Goal: Transaction & Acquisition: Purchase product/service

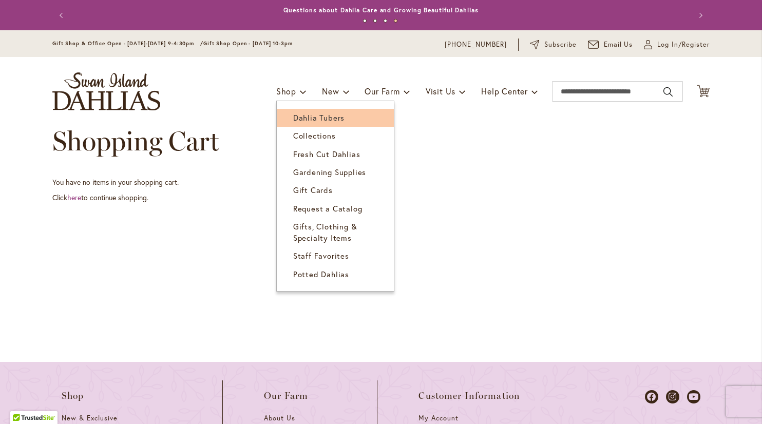
click at [293, 117] on span "Dahlia Tubers" at bounding box center [318, 118] width 51 height 10
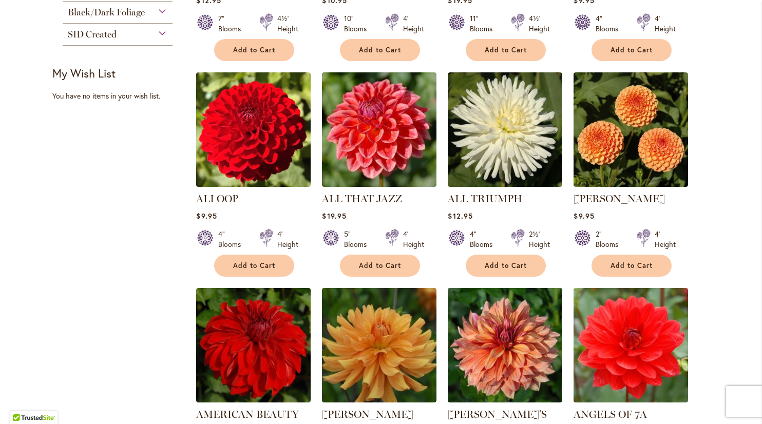
scroll to position [308, 0]
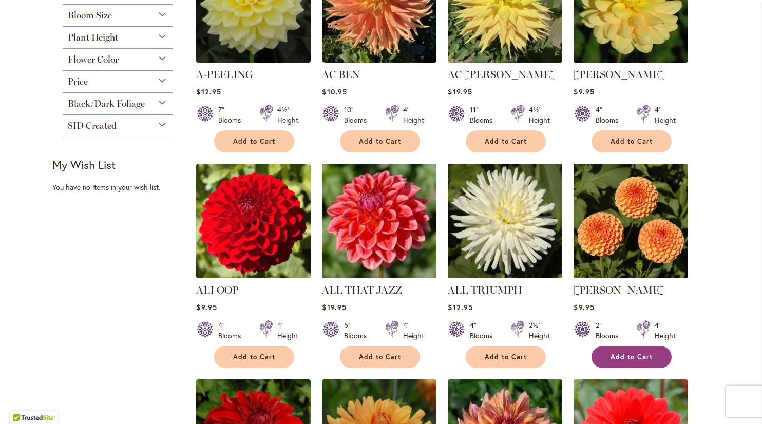
click at [628, 353] on span "Add to Cart" at bounding box center [632, 357] width 42 height 9
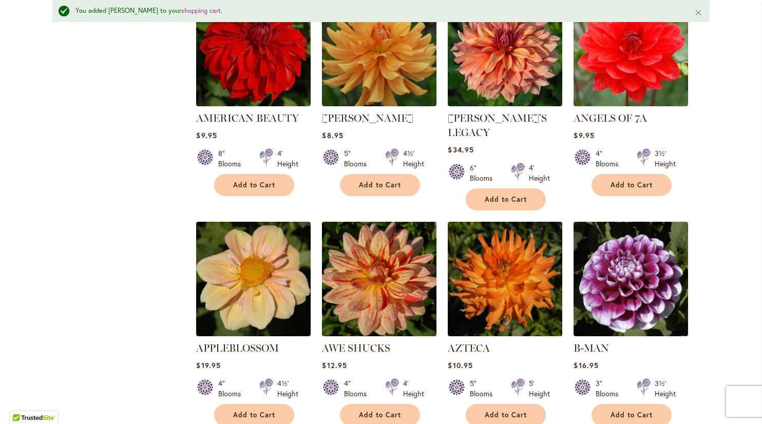
scroll to position [797, 0]
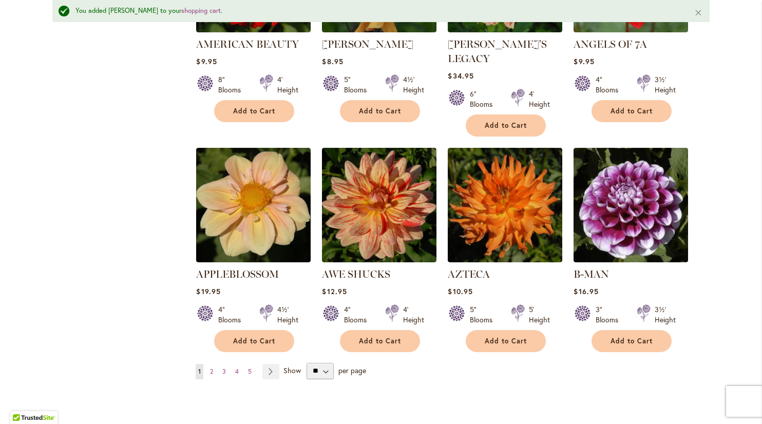
click at [286, 365] on span "Show" at bounding box center [292, 370] width 17 height 10
click at [307, 363] on select "** ** ** **" at bounding box center [320, 371] width 27 height 16
click at [657, 330] on button "Add to Cart" at bounding box center [632, 341] width 80 height 22
click at [273, 364] on link "Page Next" at bounding box center [271, 371] width 17 height 15
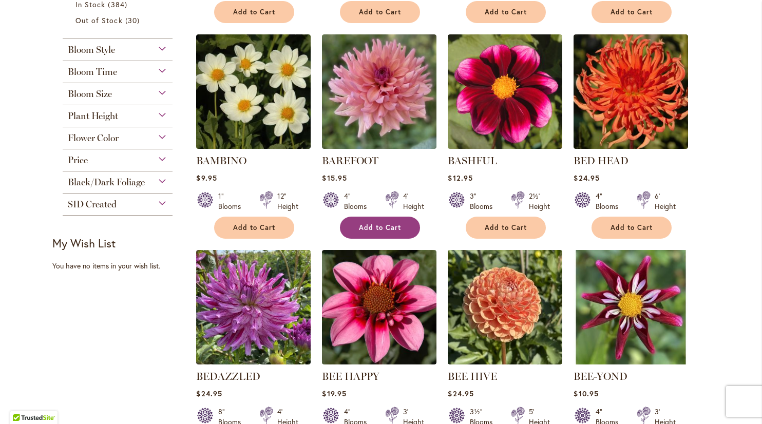
scroll to position [514, 0]
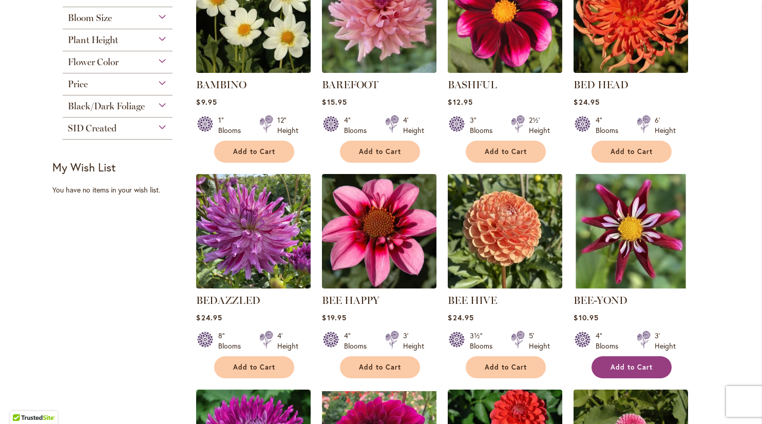
click at [617, 364] on span "Add to Cart" at bounding box center [632, 367] width 42 height 9
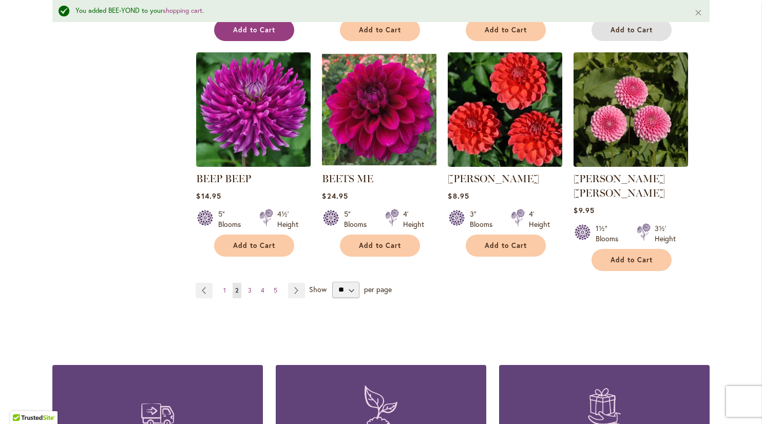
scroll to position [900, 0]
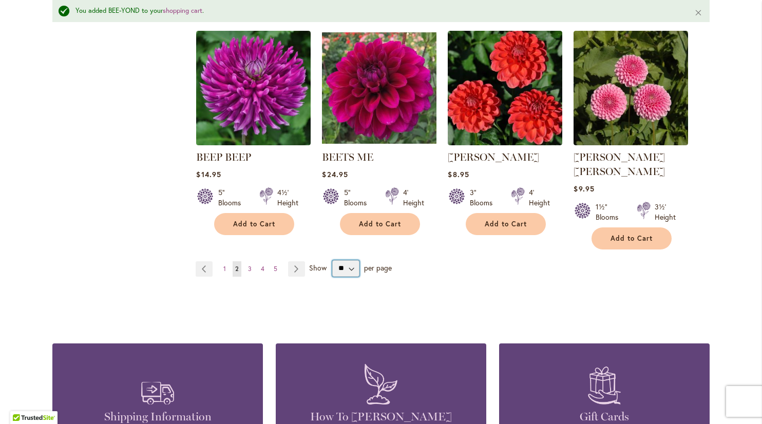
click at [345, 260] on select "** ** ** **" at bounding box center [345, 268] width 27 height 16
select select "**"
click at [332, 260] on select "** ** ** **" at bounding box center [345, 268] width 27 height 16
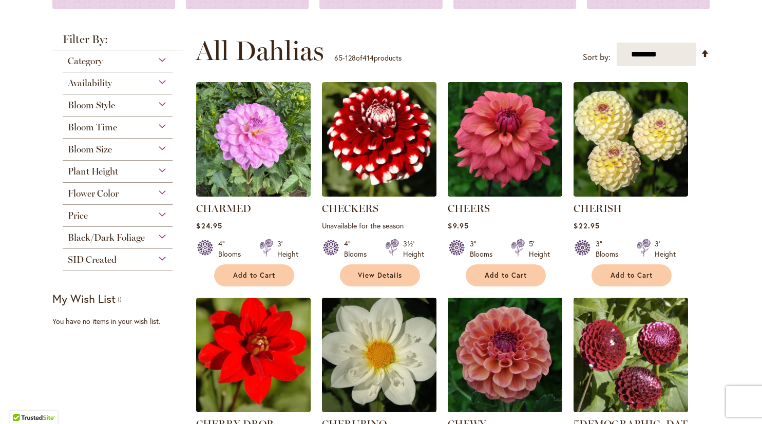
scroll to position [360, 0]
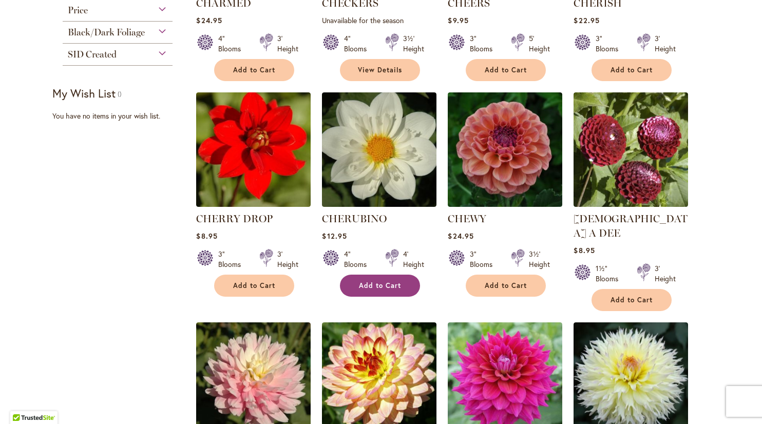
click at [401, 281] on button "Add to Cart" at bounding box center [380, 286] width 80 height 22
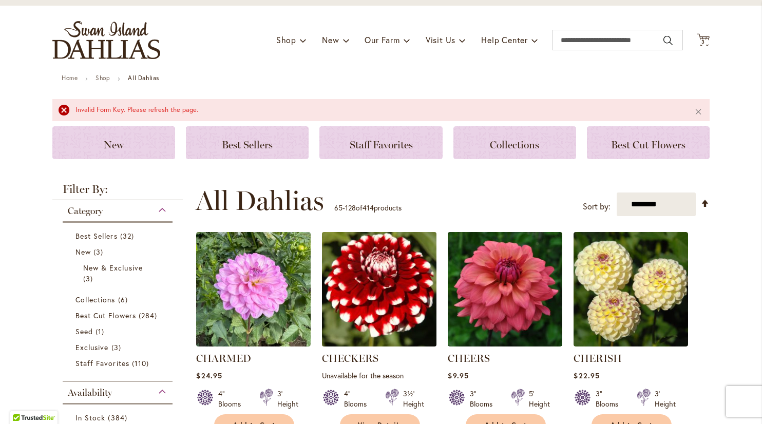
scroll to position [103, 0]
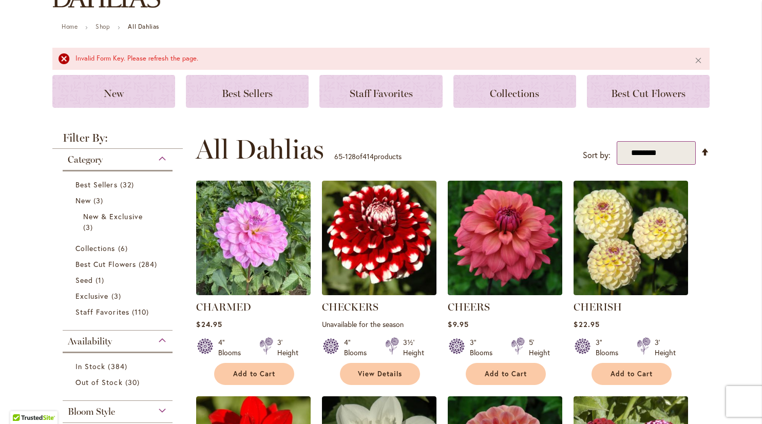
click at [680, 162] on select "**********" at bounding box center [656, 153] width 79 height 24
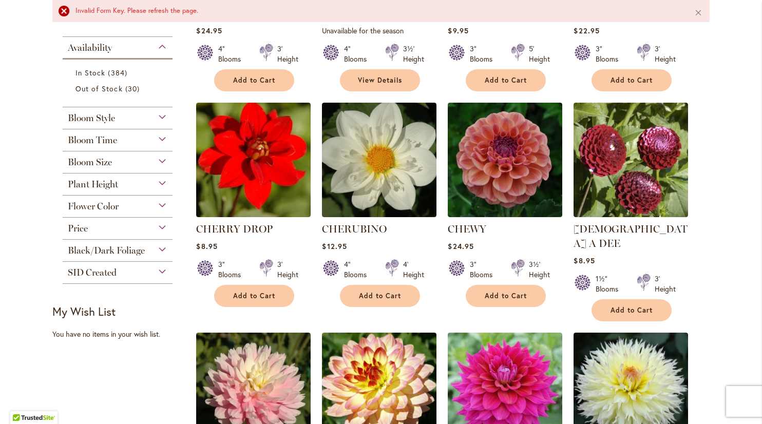
scroll to position [411, 0]
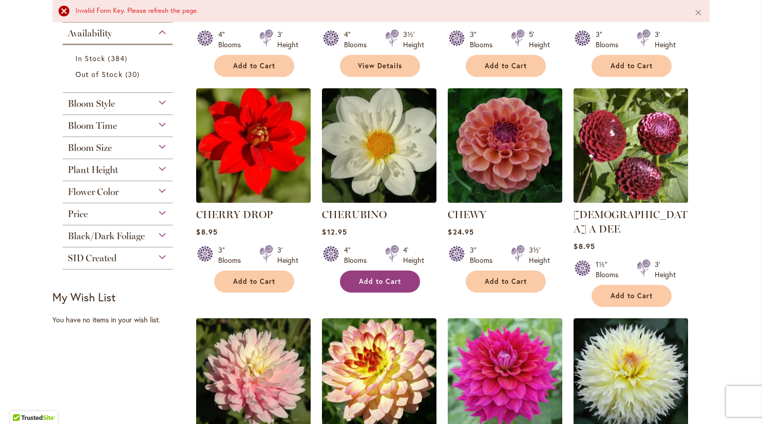
click at [391, 274] on button "Add to Cart" at bounding box center [380, 282] width 80 height 22
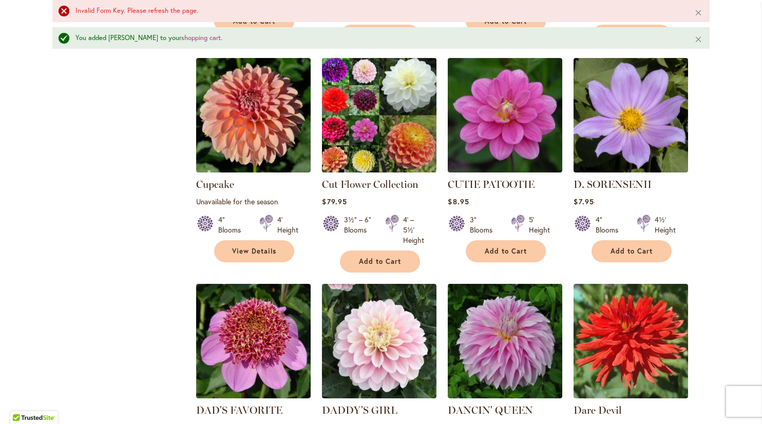
scroll to position [1516, 0]
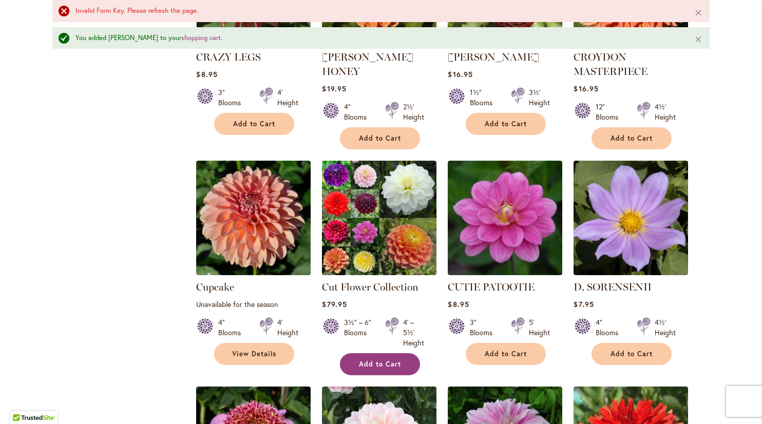
click at [370, 353] on button "Add to Cart" at bounding box center [380, 364] width 80 height 22
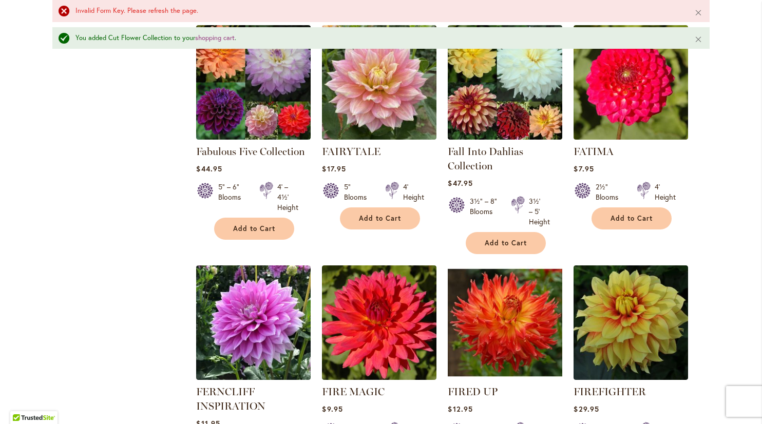
scroll to position [3571, 0]
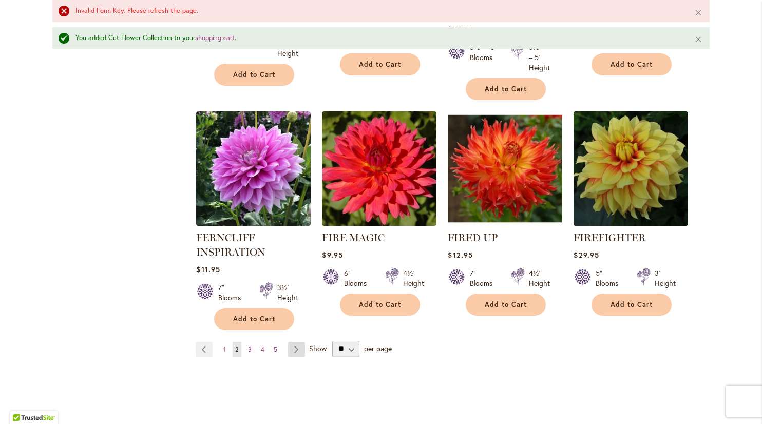
click at [296, 342] on link "Page Next" at bounding box center [296, 349] width 17 height 15
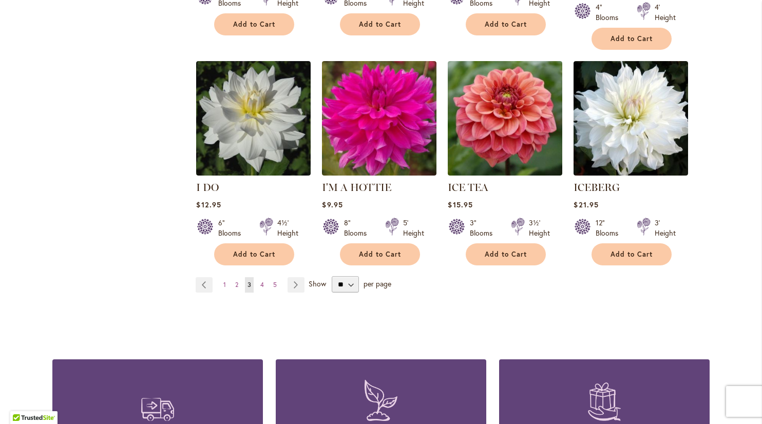
scroll to position [3647, 0]
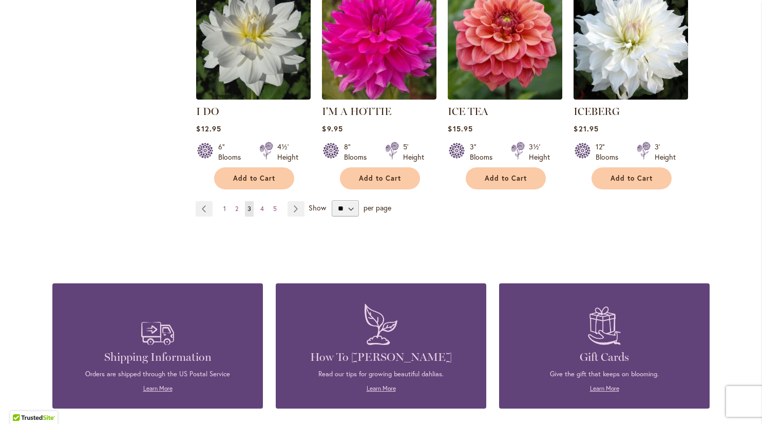
click at [222, 201] on link "Page 1" at bounding box center [225, 208] width 8 height 15
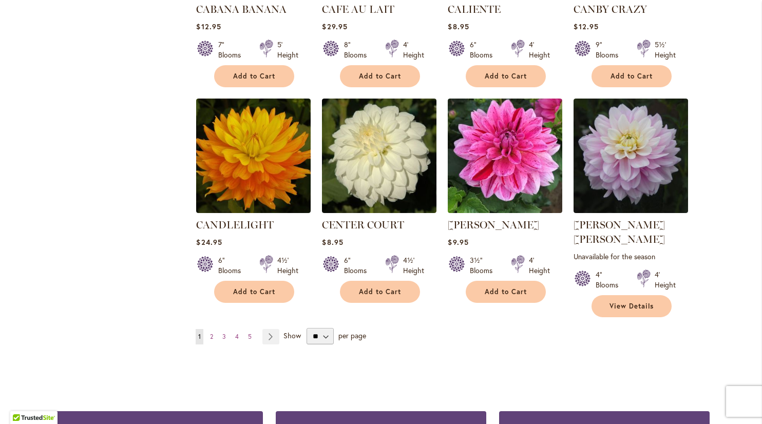
scroll to position [3493, 0]
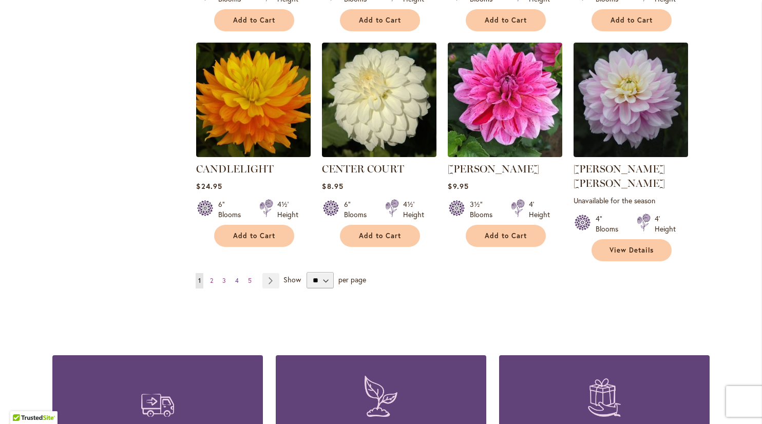
click at [235, 277] on span "4" at bounding box center [237, 281] width 4 height 8
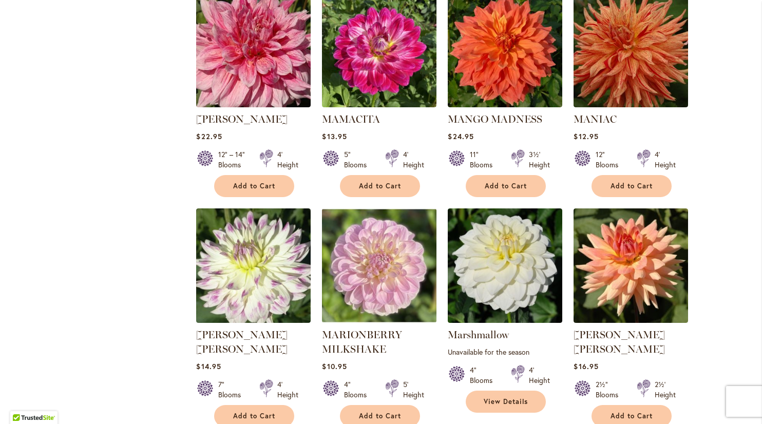
scroll to position [3442, 0]
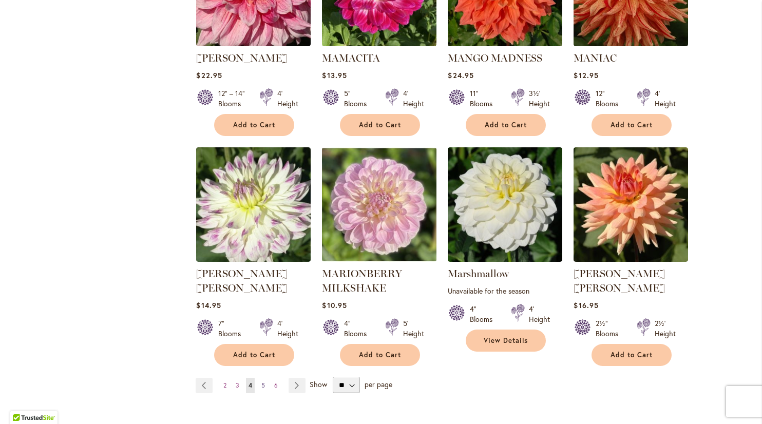
click at [261, 382] on span "5" at bounding box center [263, 386] width 4 height 8
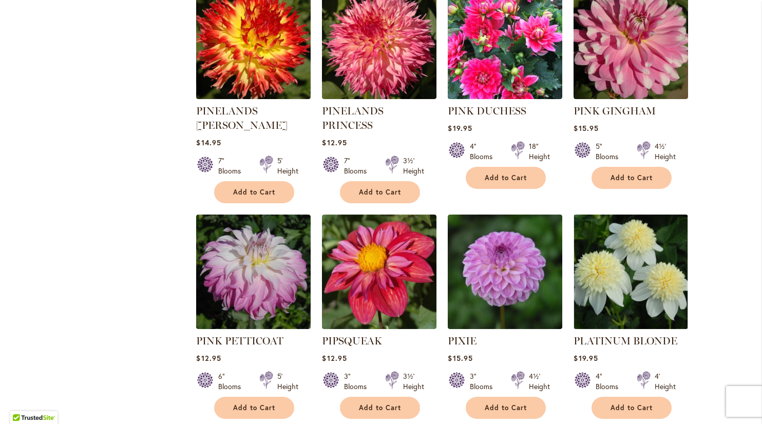
scroll to position [3402, 0]
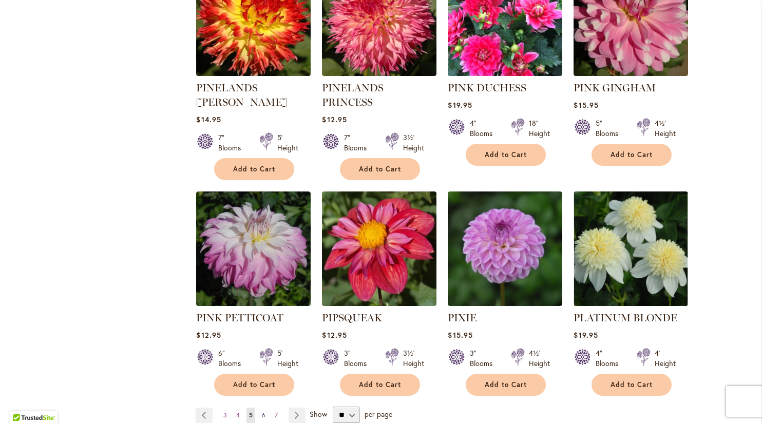
click at [259, 408] on link "Page 6" at bounding box center [263, 415] width 9 height 15
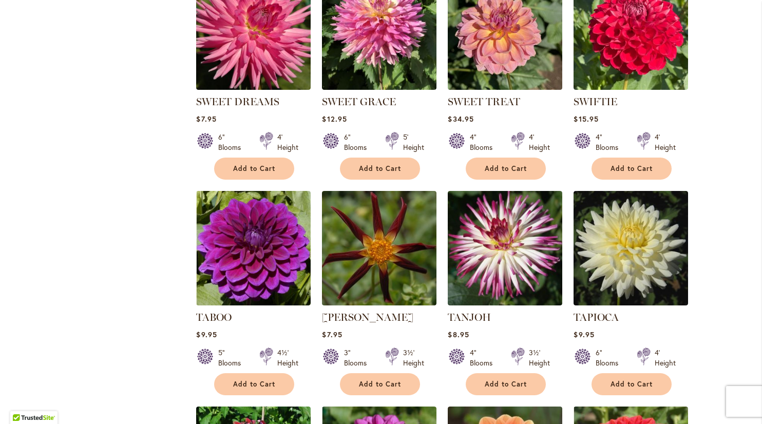
scroll to position [2723, 0]
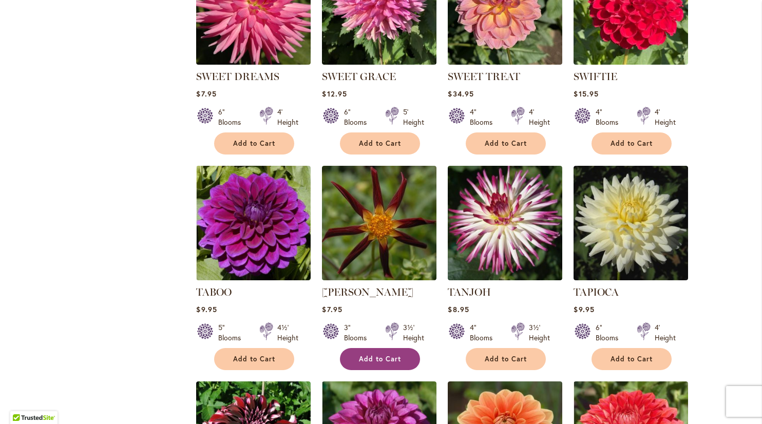
click at [370, 355] on span "Add to Cart" at bounding box center [380, 359] width 42 height 9
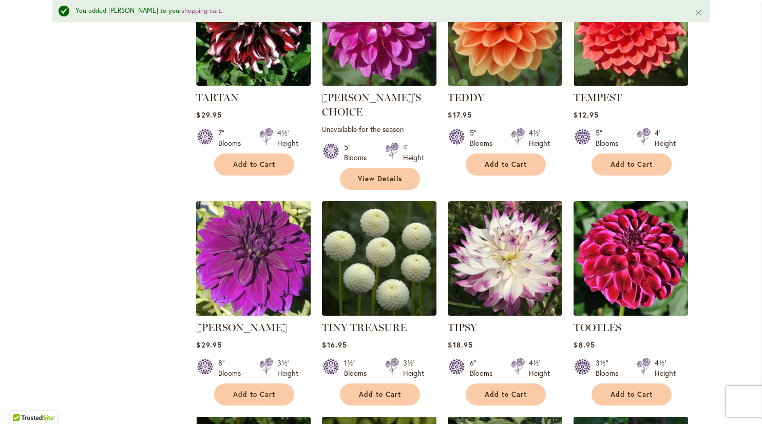
scroll to position [3366, 0]
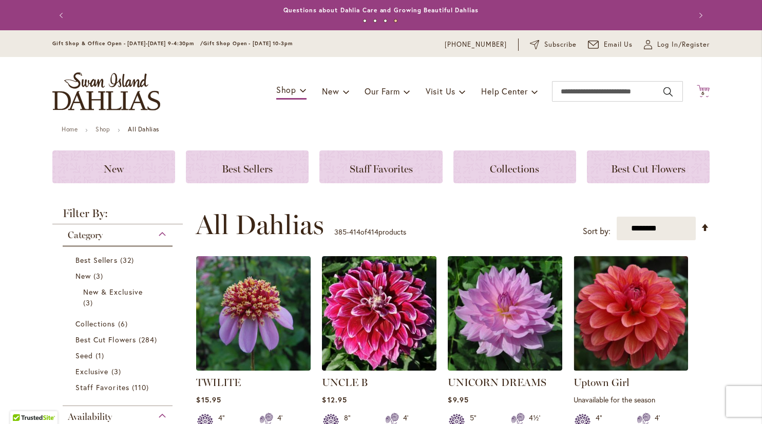
click at [697, 97] on span "Cart .cls-1 { fill: #231f20; }" at bounding box center [703, 92] width 13 height 14
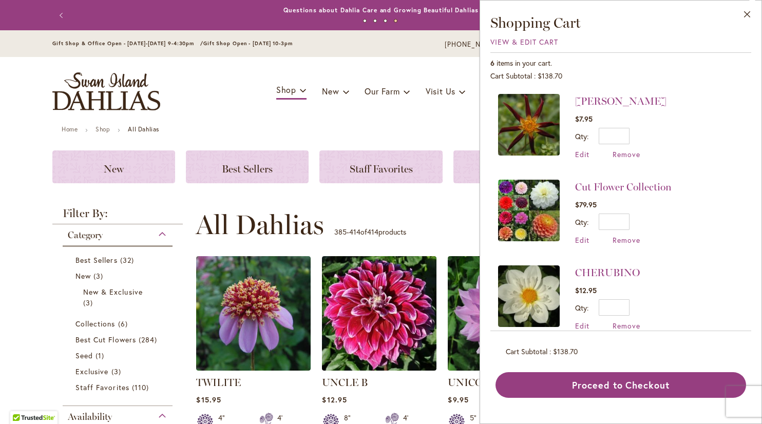
click at [549, 202] on img at bounding box center [529, 211] width 62 height 62
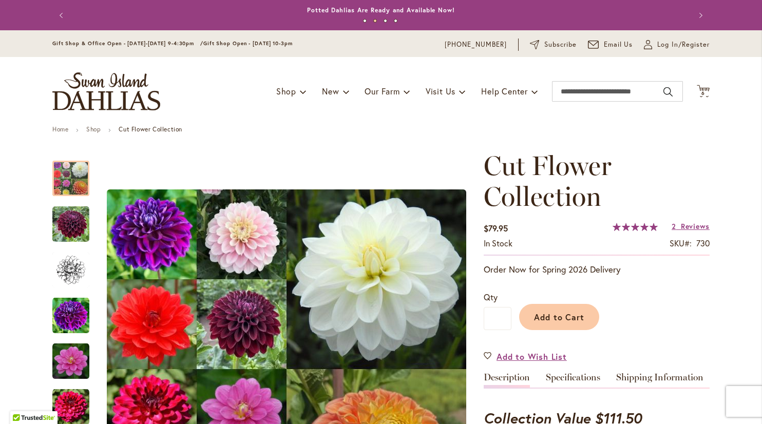
click at [129, 85] on img "store logo" at bounding box center [106, 91] width 108 height 38
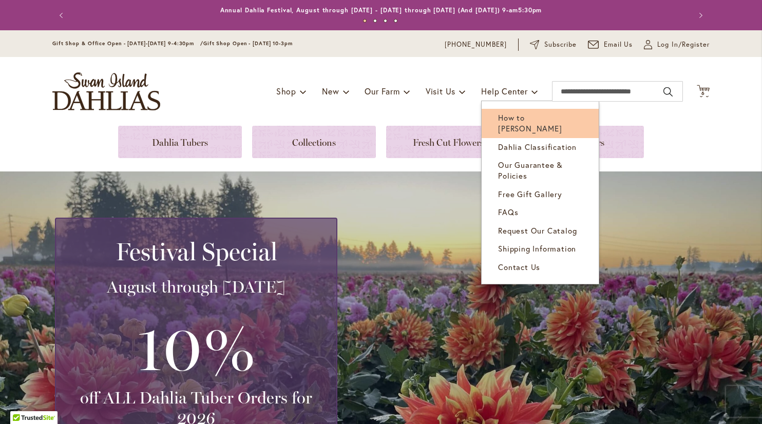
click at [522, 120] on span "How to [PERSON_NAME]" at bounding box center [530, 123] width 64 height 21
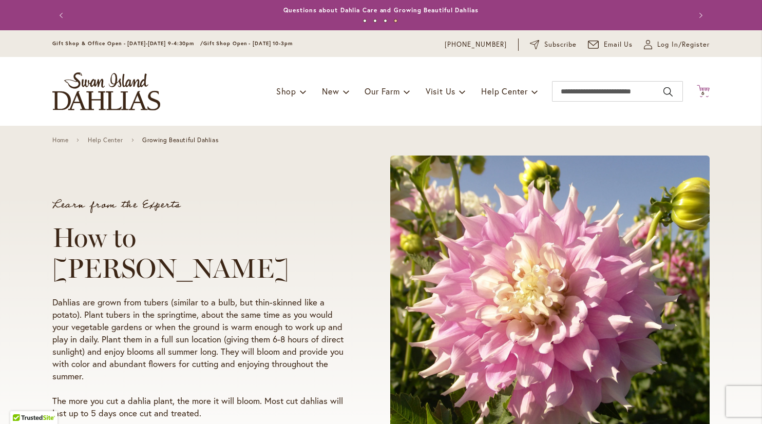
click at [702, 96] on span "6" at bounding box center [704, 93] width 4 height 7
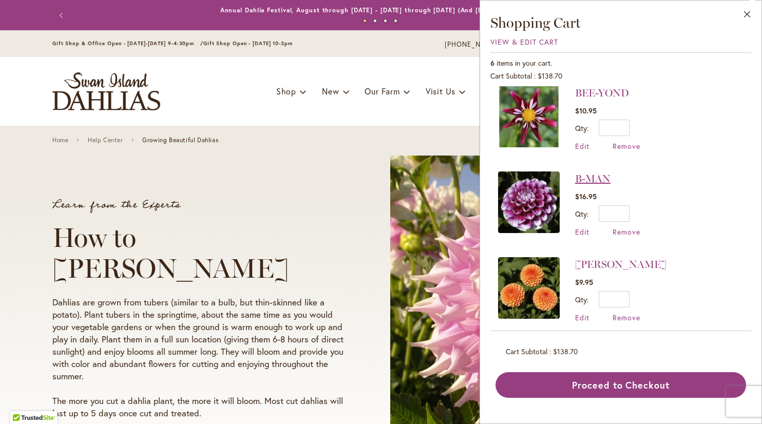
scroll to position [268, 0]
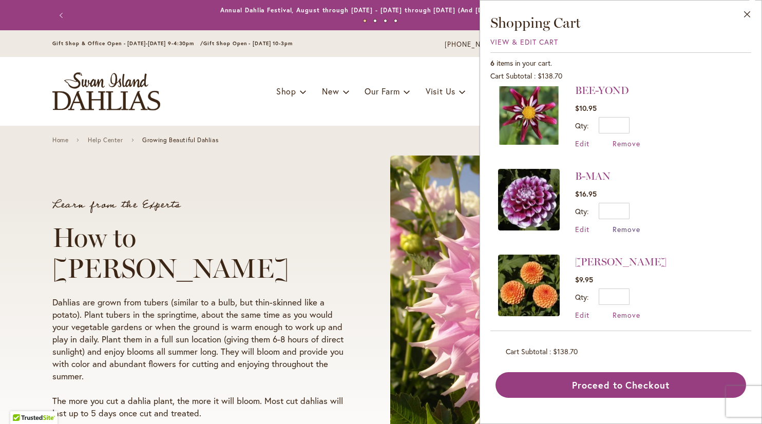
click at [620, 225] on span "Remove" at bounding box center [627, 229] width 28 height 10
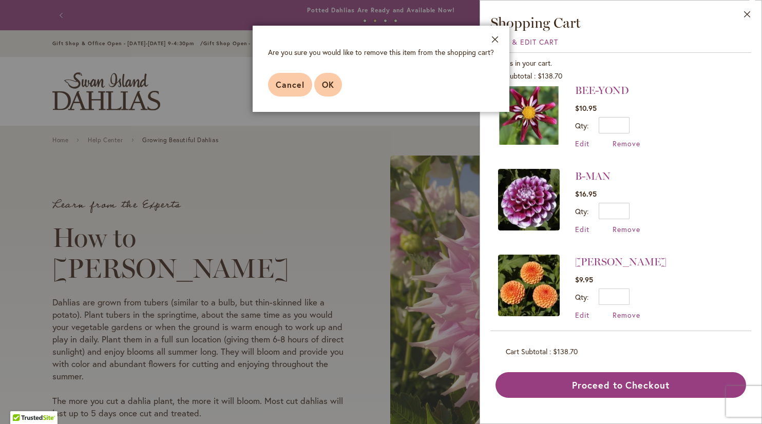
click at [327, 88] on span "OK" at bounding box center [328, 84] width 12 height 11
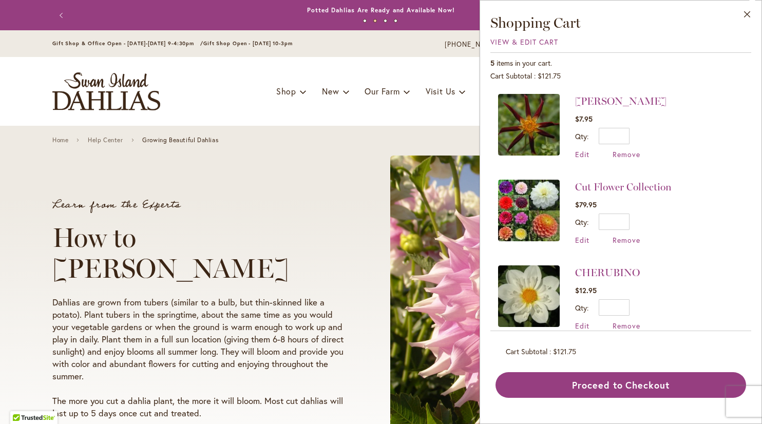
scroll to position [183, 0]
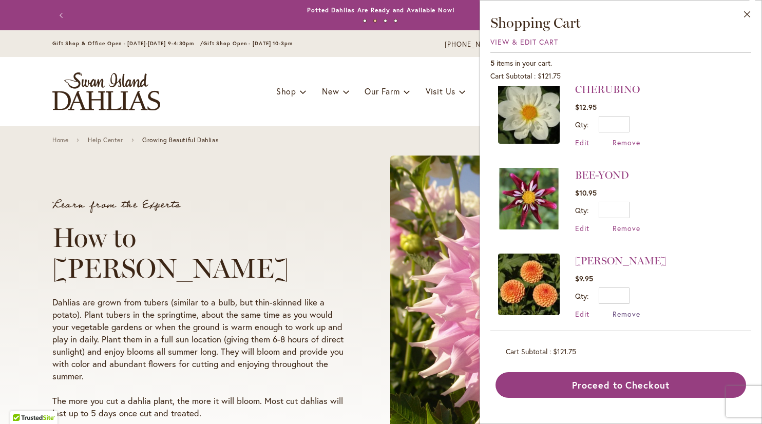
click at [621, 309] on span "Remove" at bounding box center [627, 314] width 28 height 10
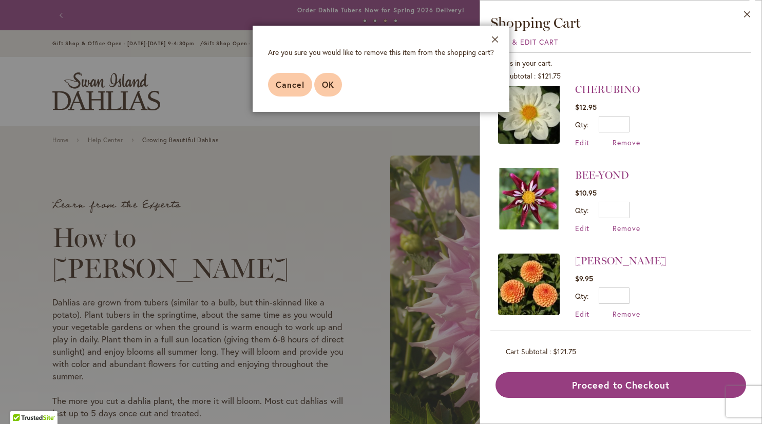
click at [330, 93] on button "OK" at bounding box center [328, 85] width 28 height 24
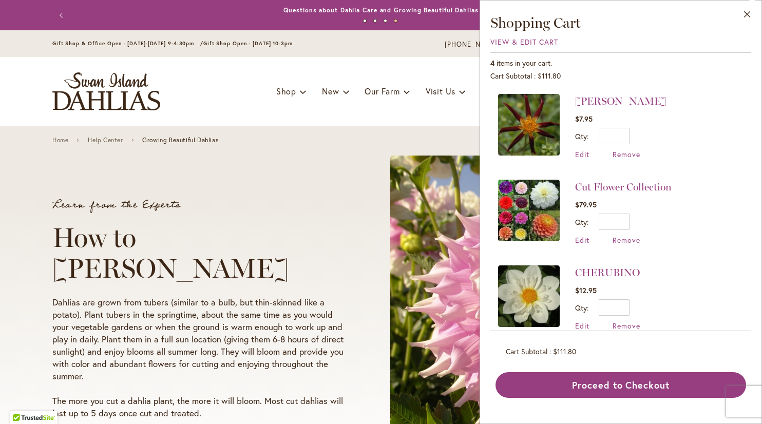
scroll to position [99, 0]
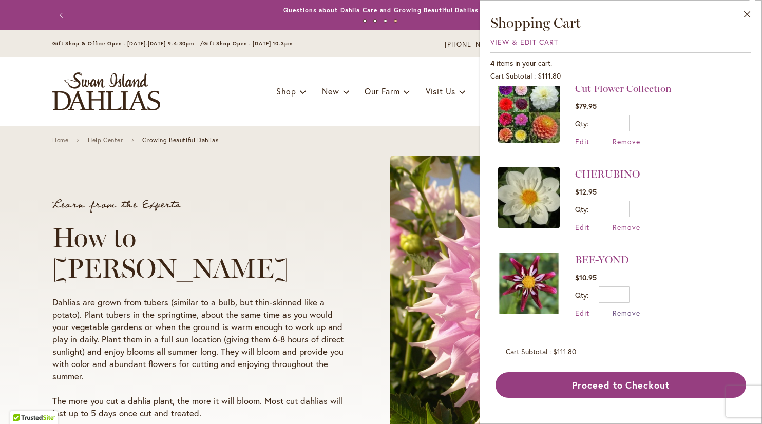
click at [629, 310] on span "Remove" at bounding box center [627, 313] width 28 height 10
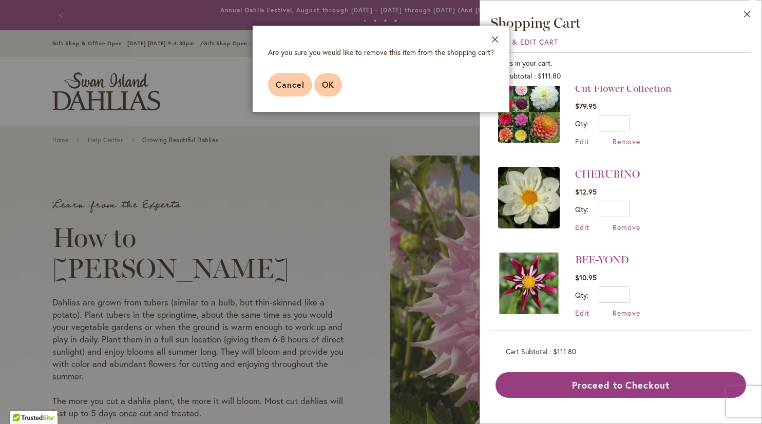
click at [324, 81] on span "OK" at bounding box center [328, 84] width 12 height 11
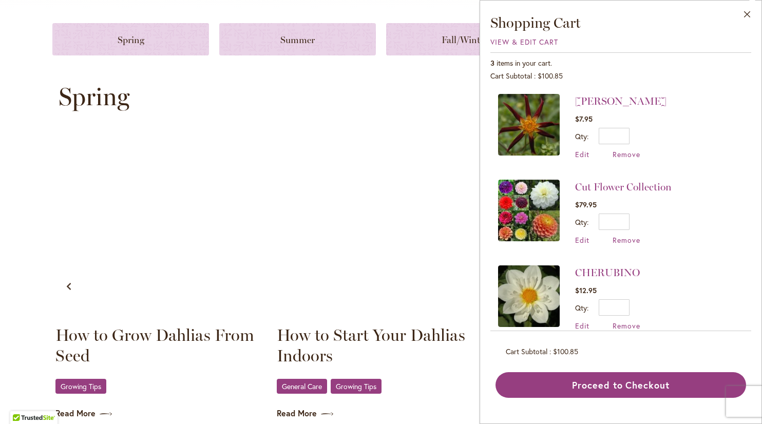
scroll to position [308, 0]
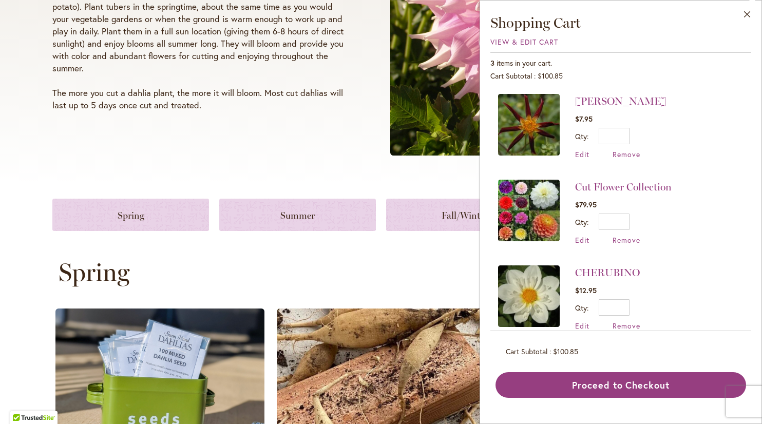
click at [557, 148] on img at bounding box center [529, 125] width 62 height 62
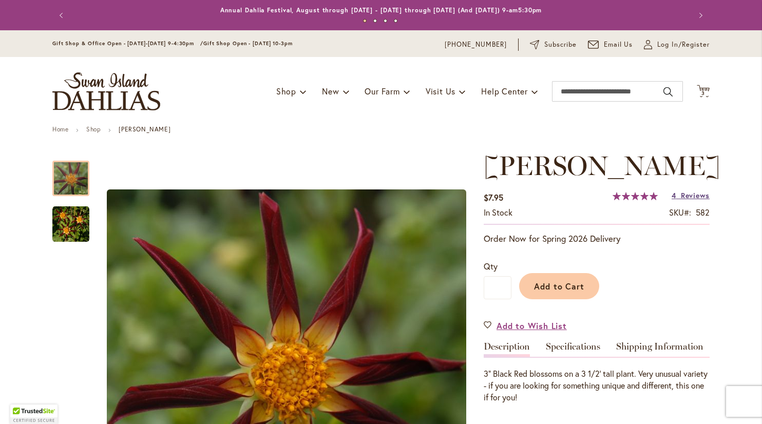
click at [695, 200] on span "Reviews" at bounding box center [695, 196] width 29 height 10
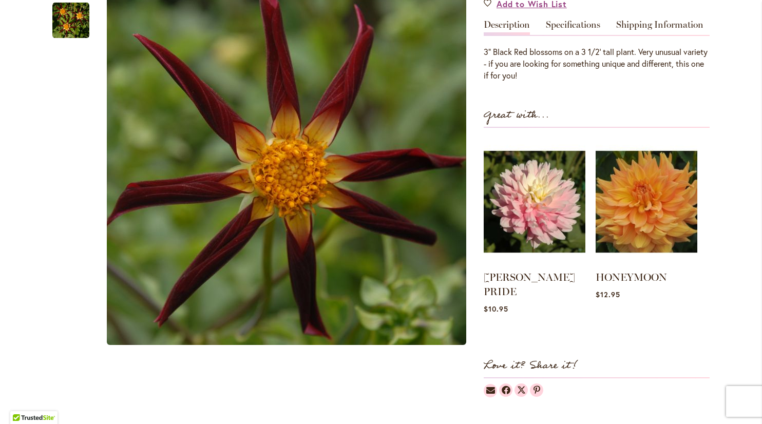
scroll to position [240, 0]
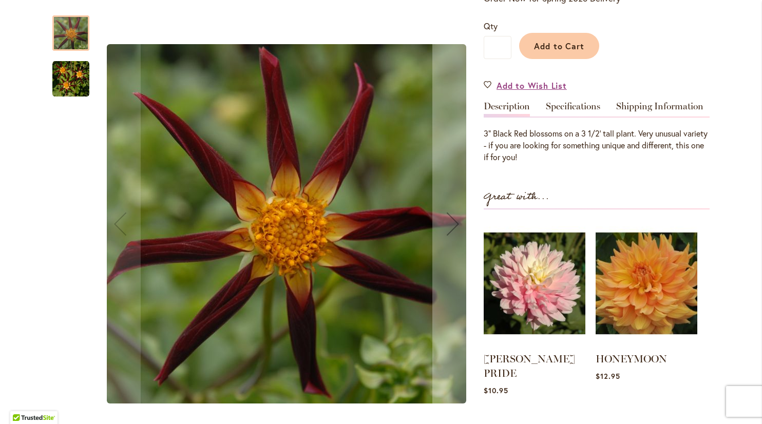
click at [77, 97] on div at bounding box center [70, 159] width 37 height 308
click at [71, 79] on img "TAHOMA MOONSHOT" at bounding box center [70, 79] width 37 height 37
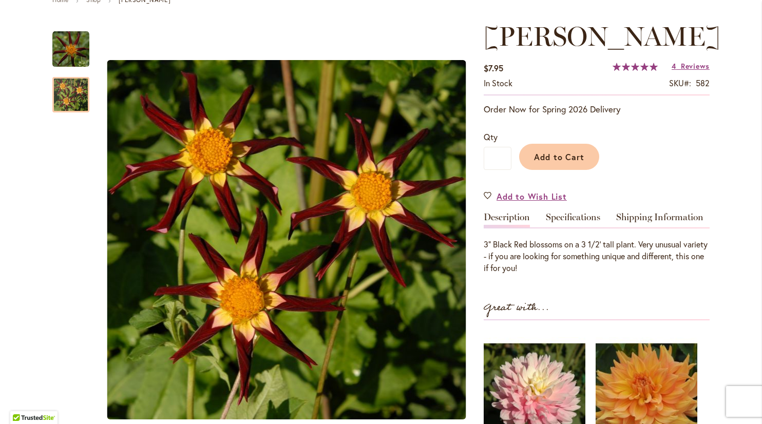
scroll to position [0, 0]
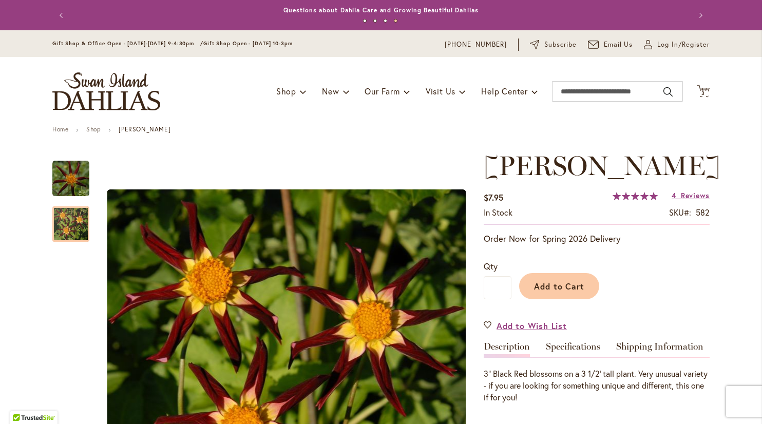
click at [586, 245] on p "Order Now for Spring 2026 Delivery" at bounding box center [597, 239] width 226 height 12
